Goal: Navigation & Orientation: Find specific page/section

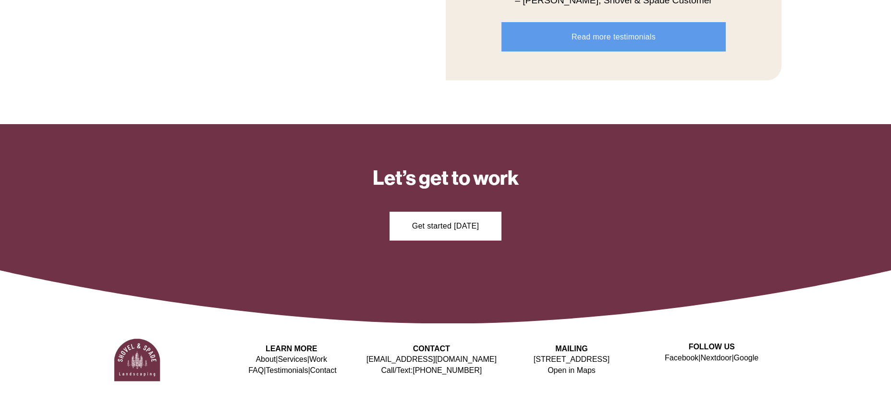
scroll to position [1271, 0]
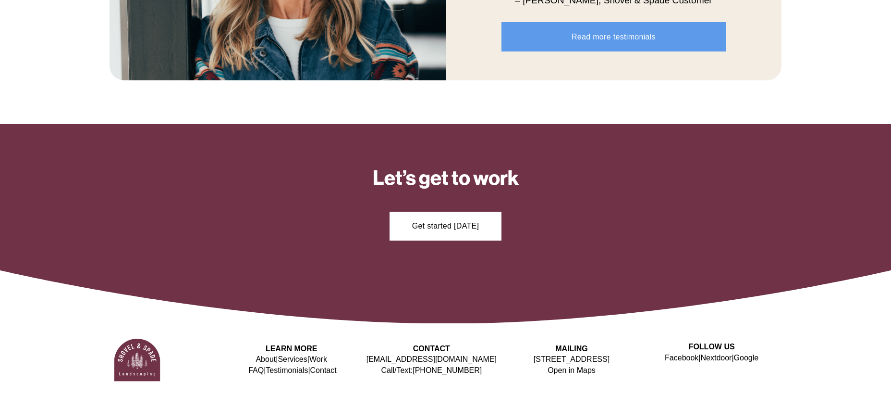
click at [286, 359] on link "Services" at bounding box center [292, 359] width 29 height 11
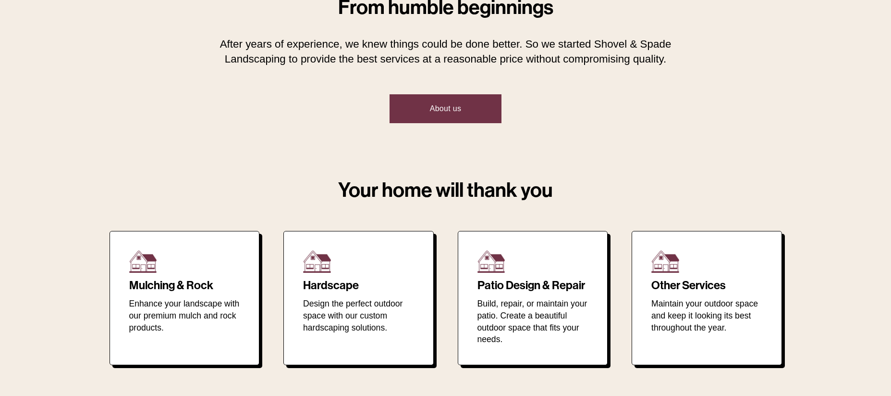
scroll to position [625, 0]
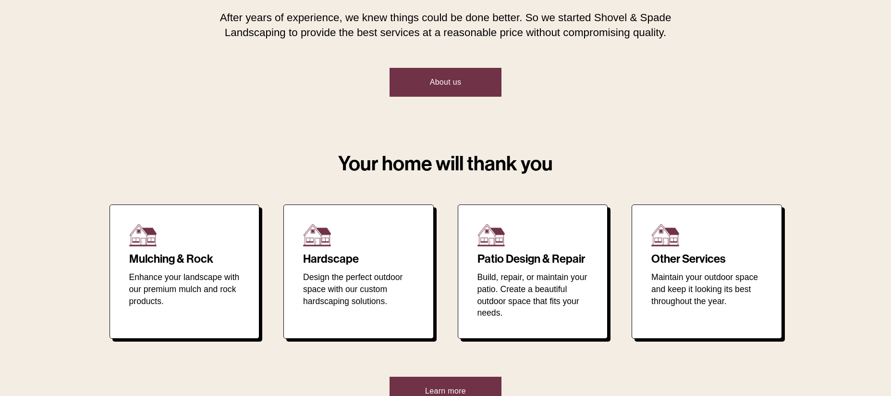
click at [679, 264] on h2 "Other Services" at bounding box center [707, 259] width 111 height 12
click at [671, 241] on img at bounding box center [666, 235] width 28 height 22
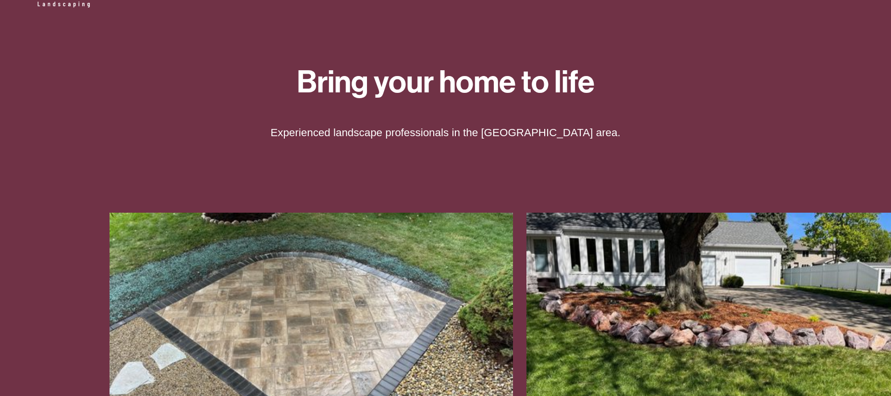
scroll to position [0, 0]
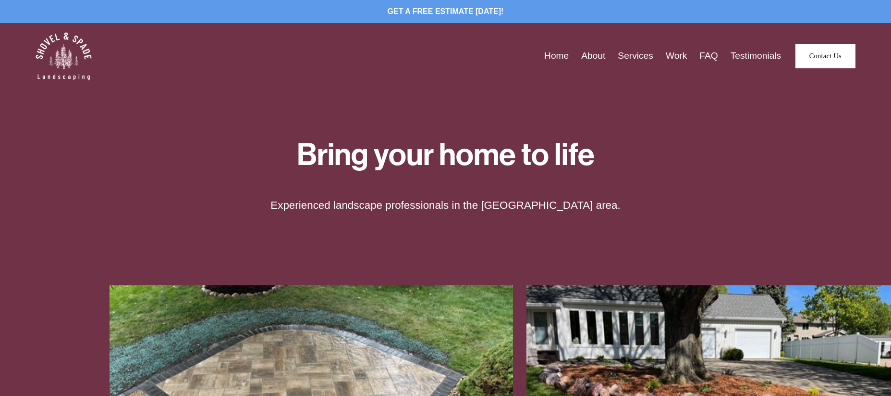
click at [635, 56] on link "Services" at bounding box center [636, 56] width 36 height 15
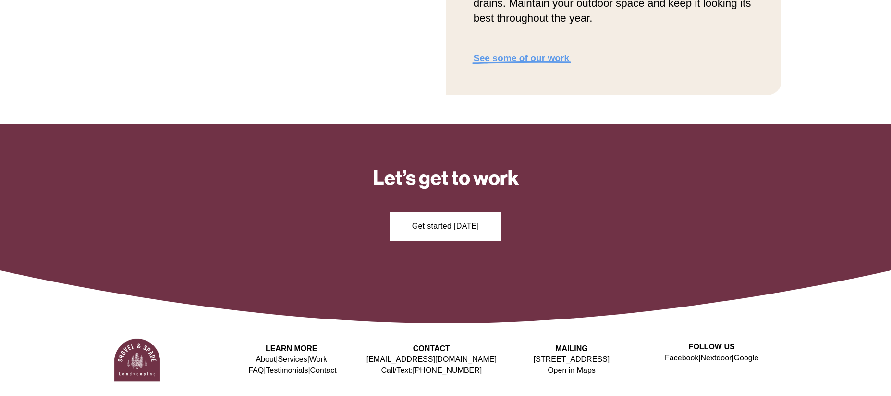
scroll to position [1300, 0]
